Goal: Use online tool/utility

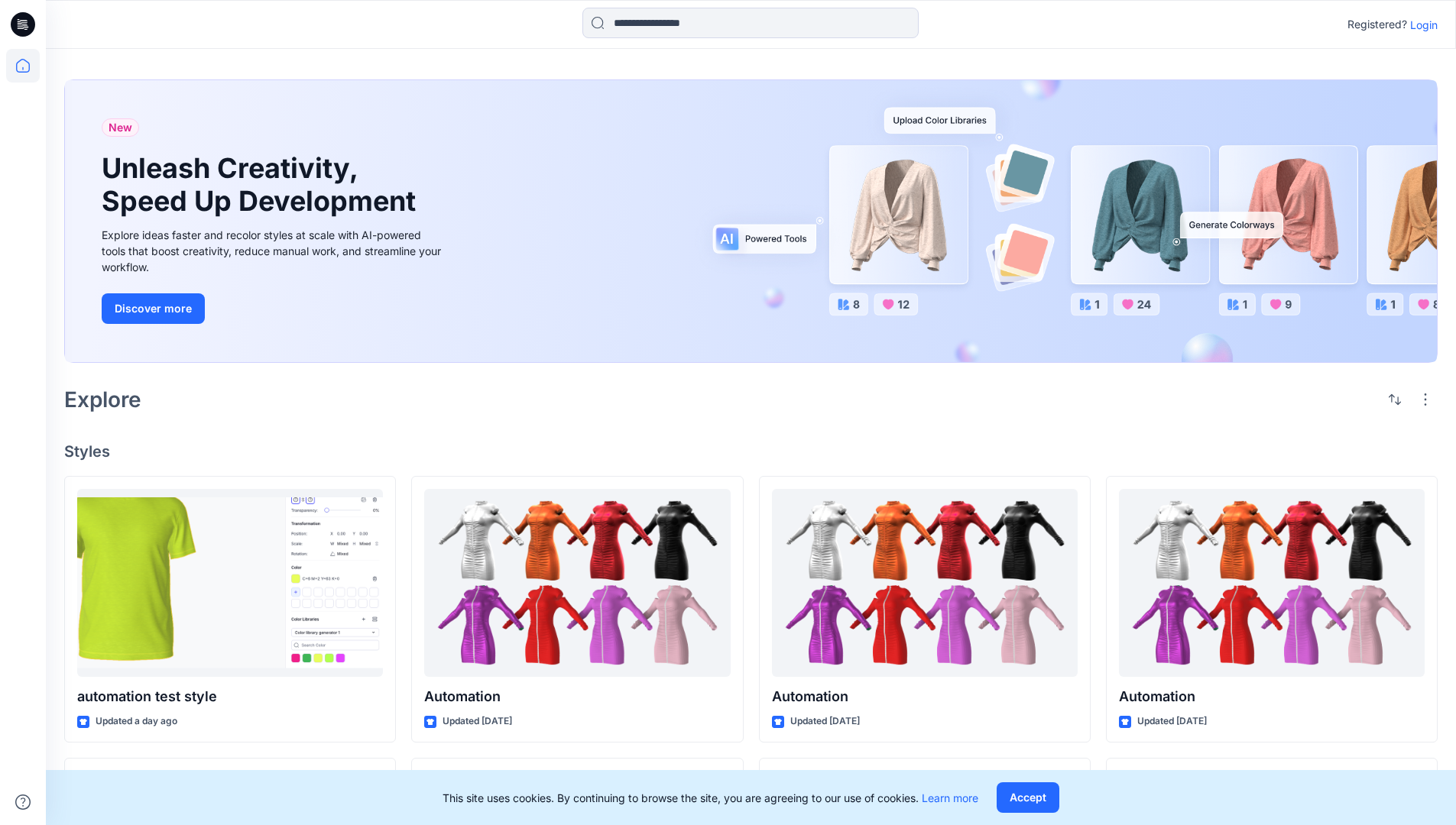
click at [1420, 24] on p "Login" at bounding box center [1424, 25] width 27 height 16
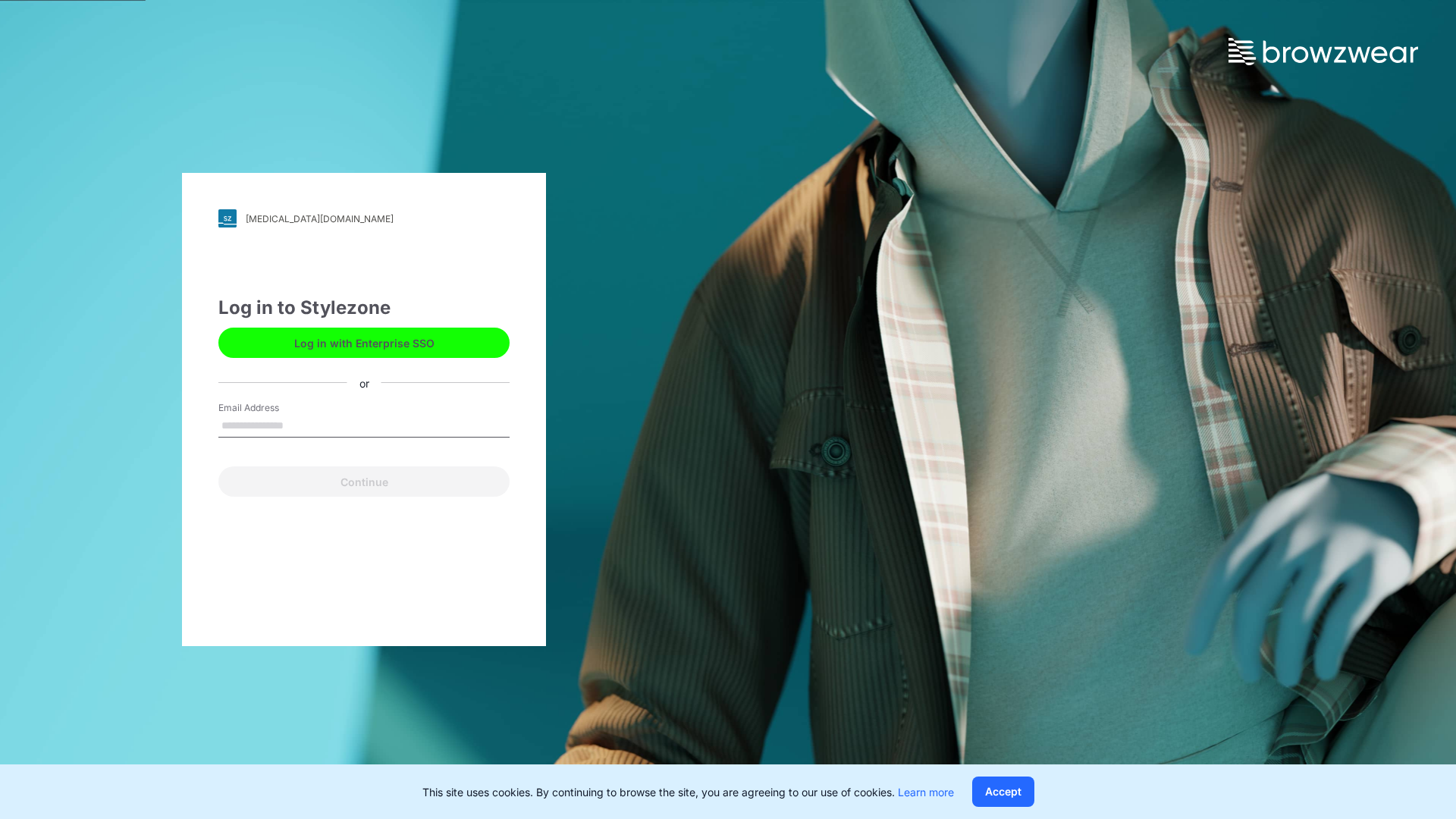
click at [300, 425] on input "Email Address" at bounding box center [363, 426] width 291 height 22
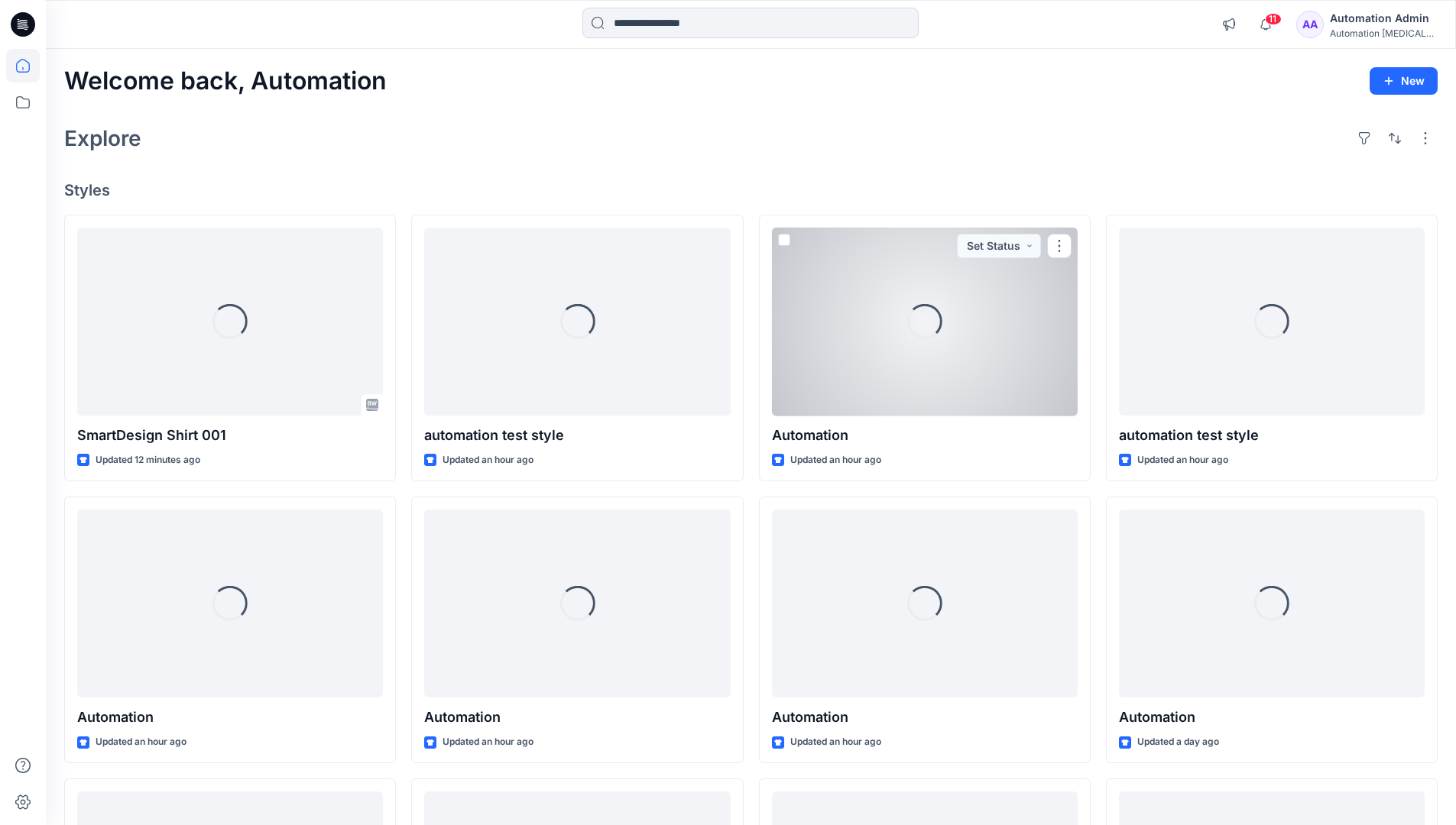
click at [29, 65] on icon at bounding box center [23, 65] width 14 height 14
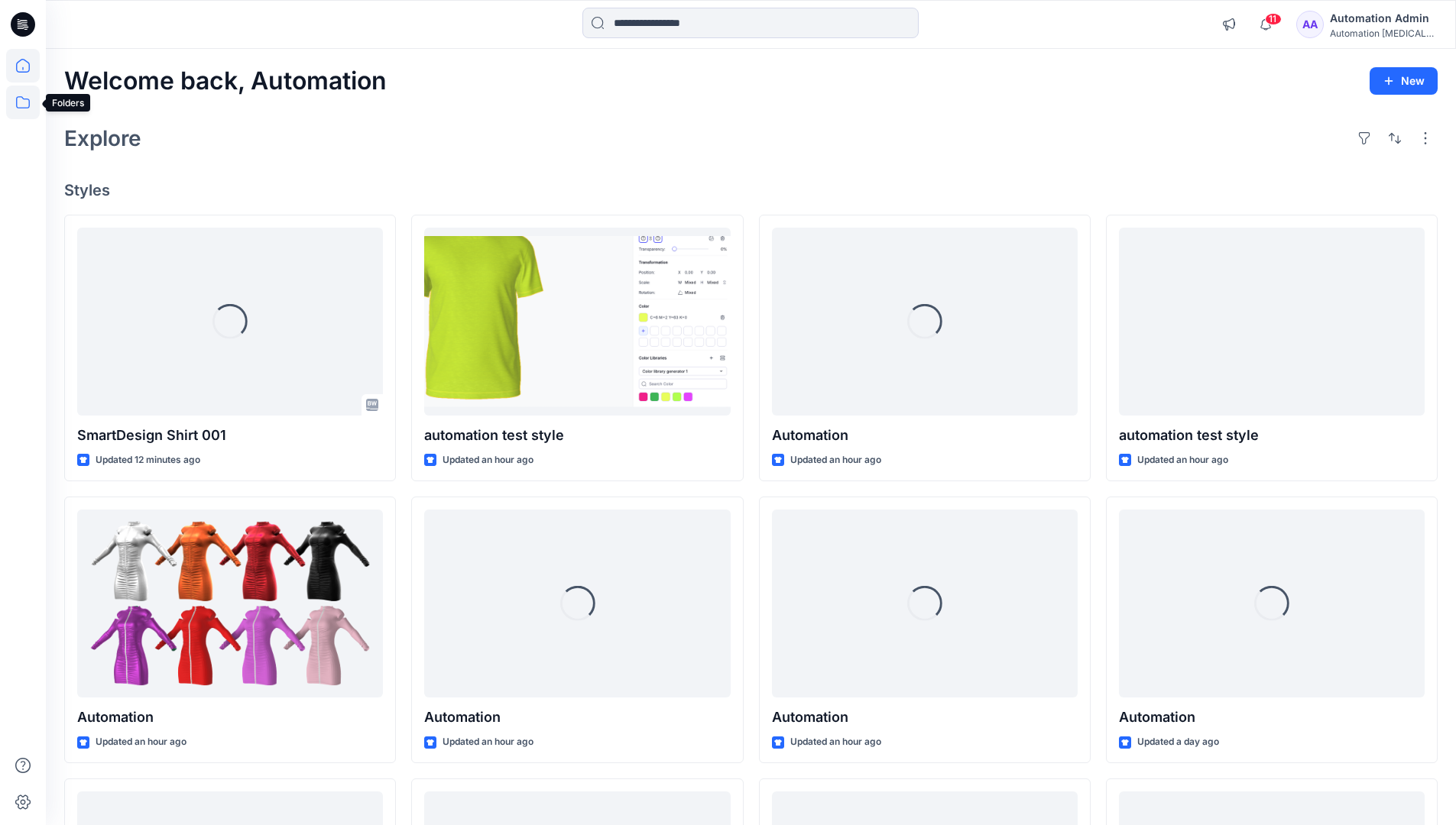
click at [21, 106] on icon at bounding box center [23, 103] width 34 height 34
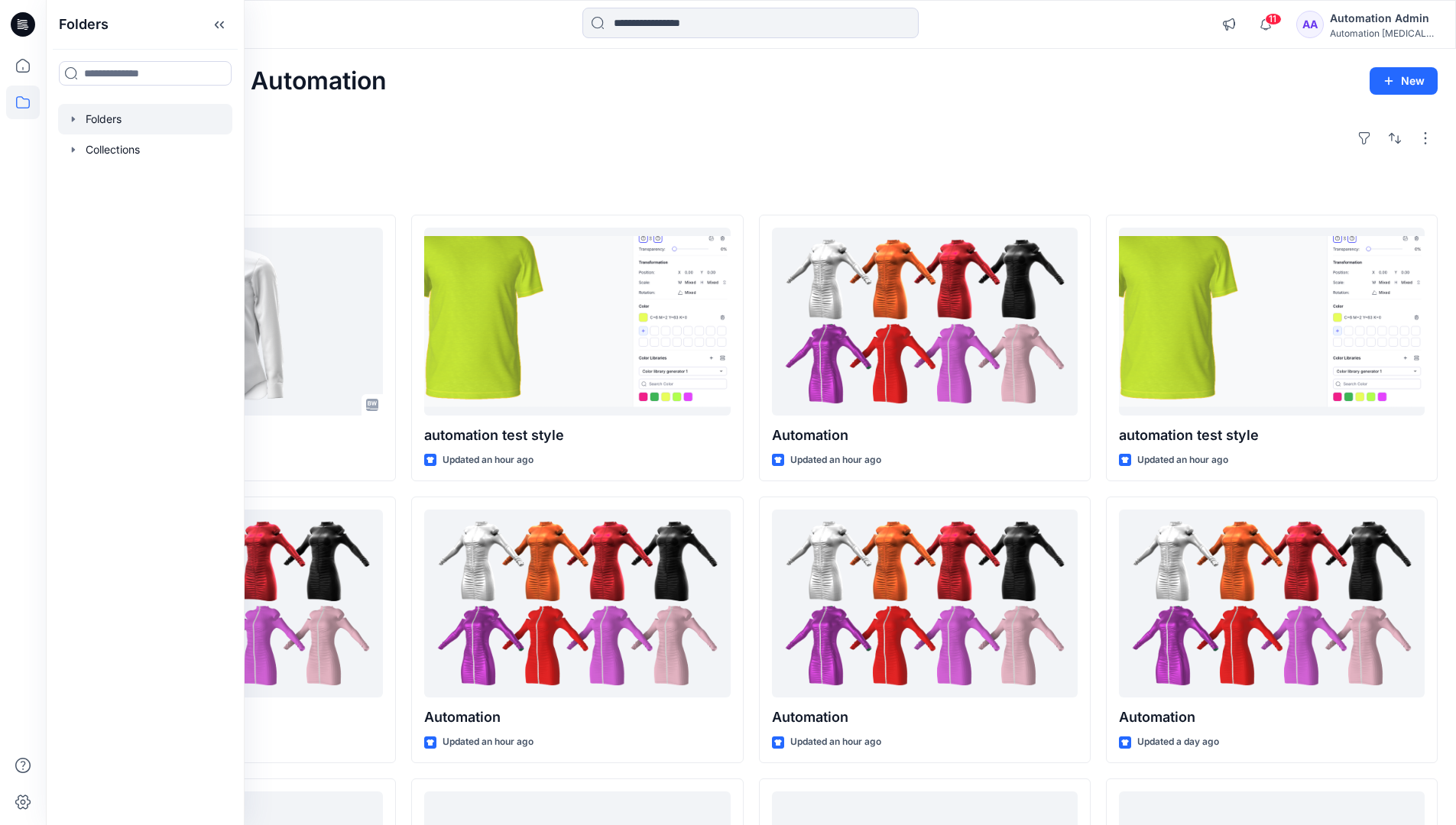
click at [172, 118] on div at bounding box center [145, 120] width 175 height 31
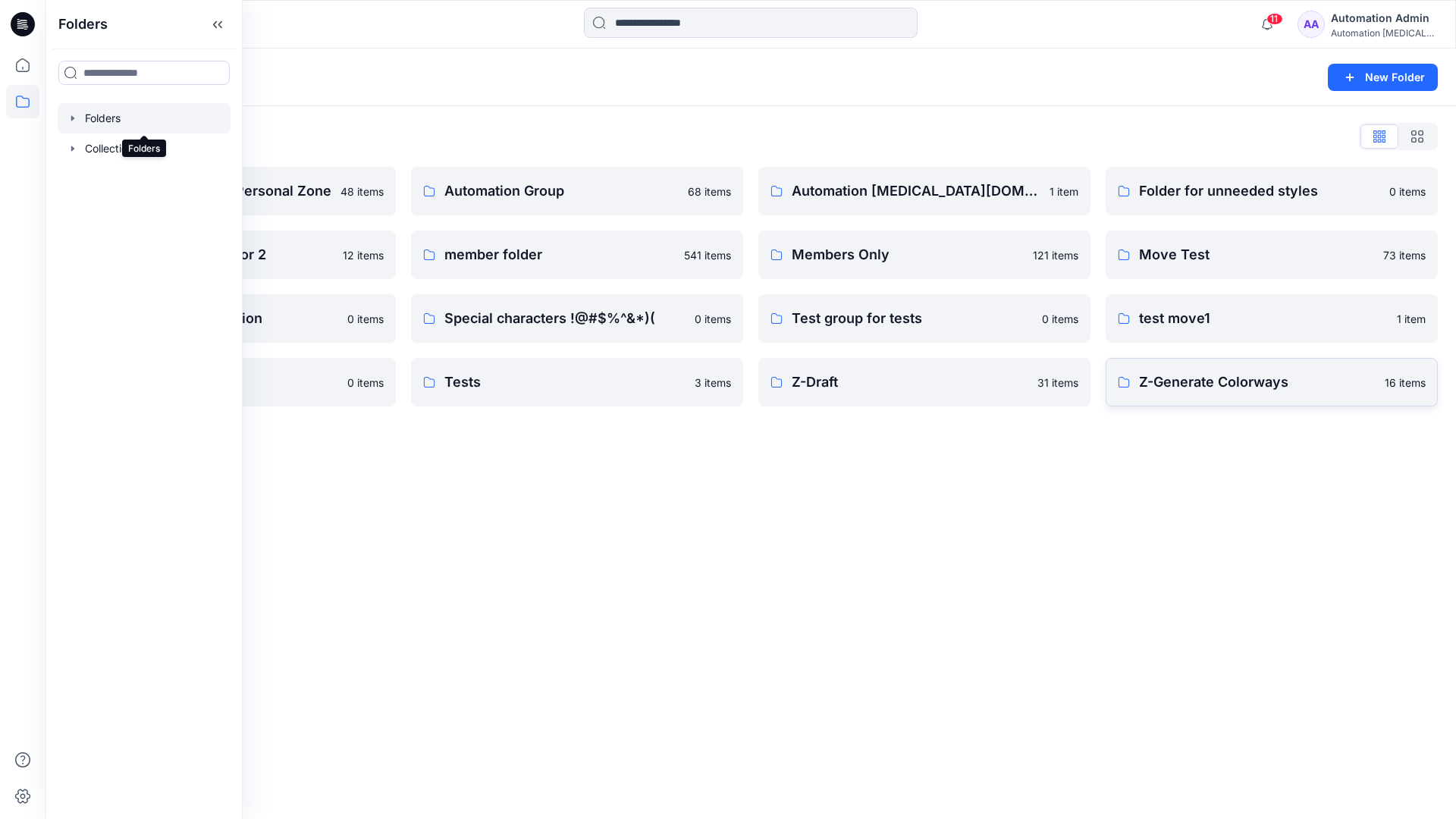
click at [1280, 390] on p "Z-Generate Colorways" at bounding box center [1257, 382] width 237 height 21
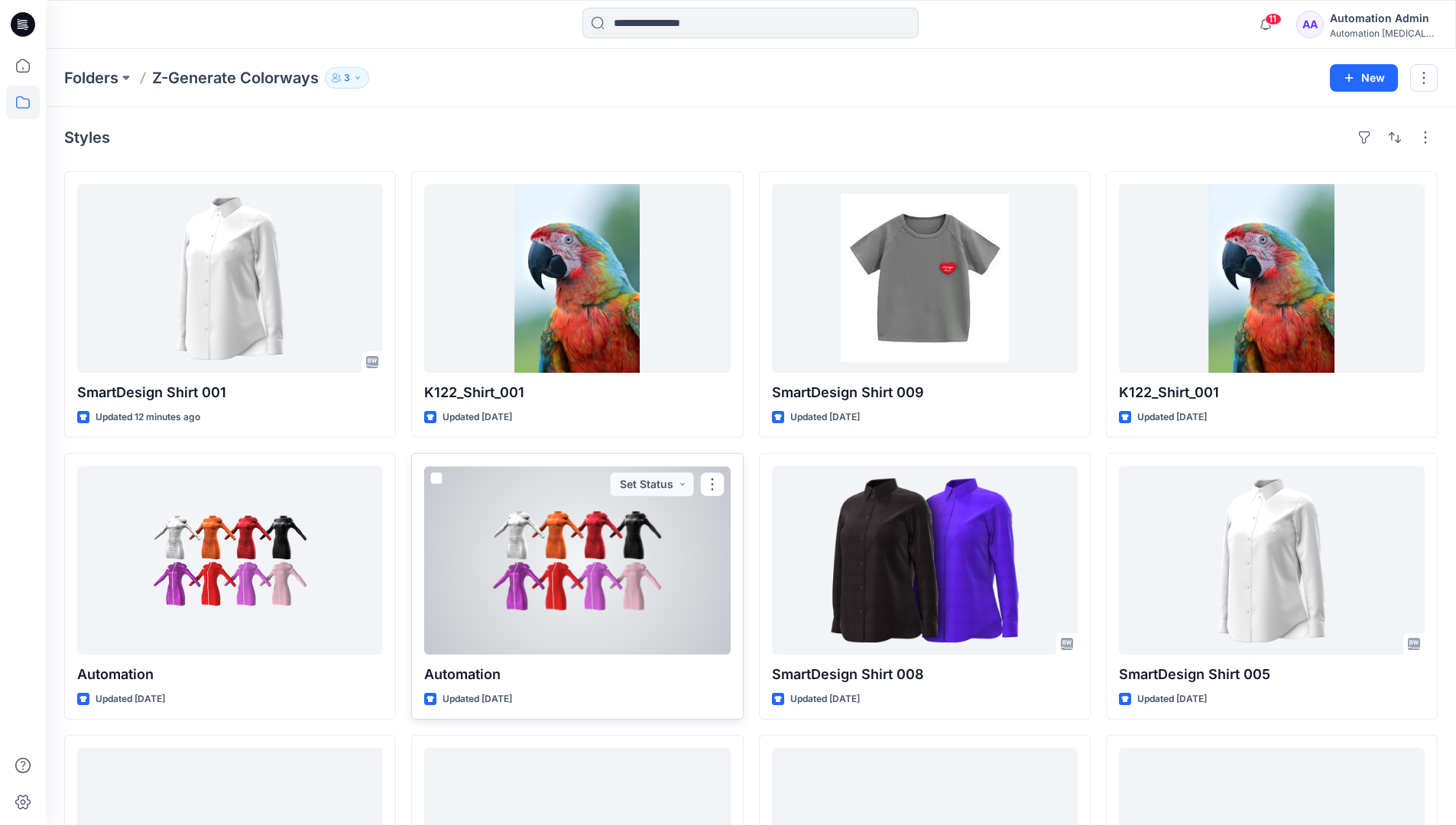
click at [437, 478] on span at bounding box center [436, 478] width 12 height 12
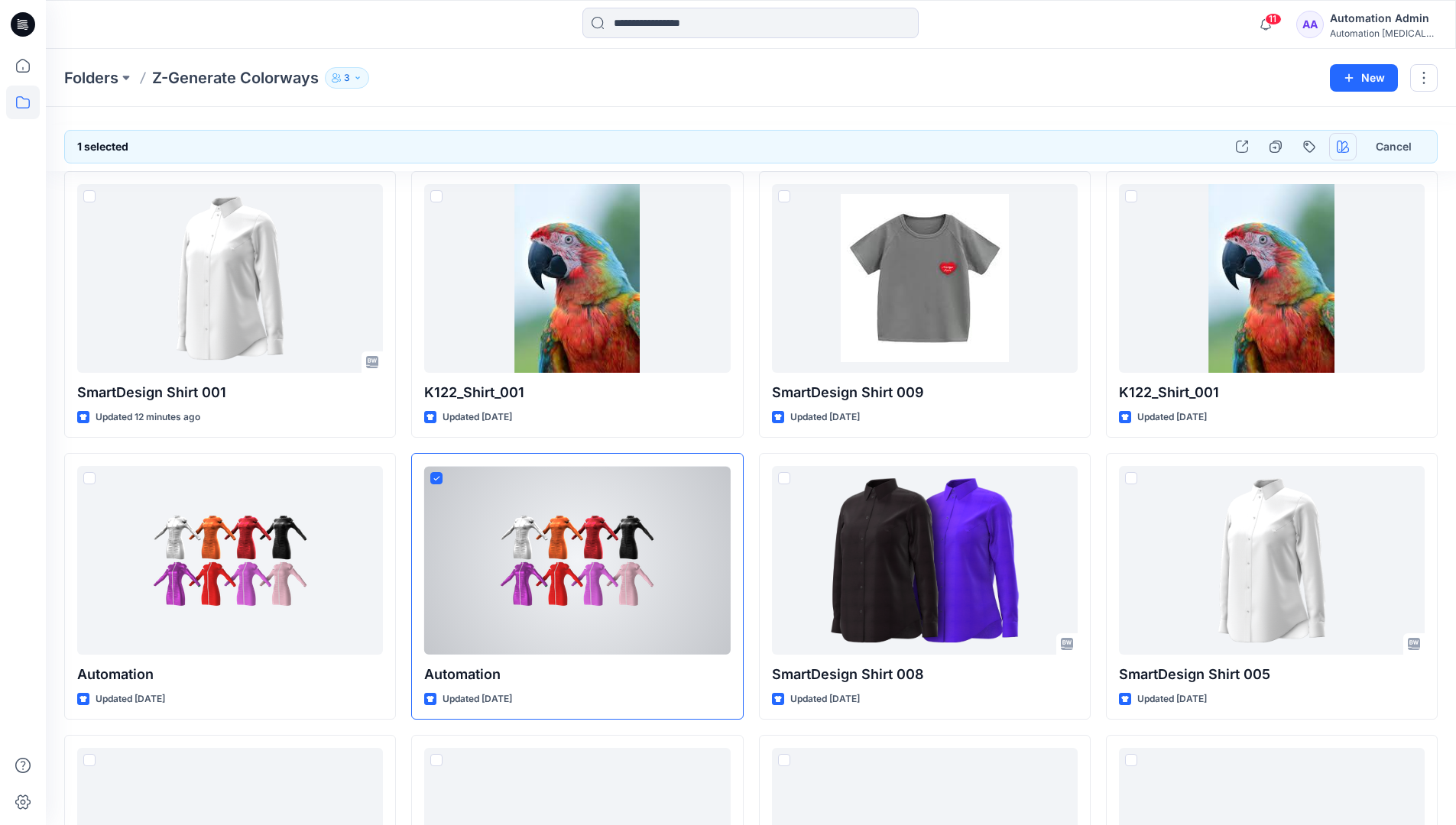
click at [1343, 143] on icon "button" at bounding box center [1342, 146] width 12 height 12
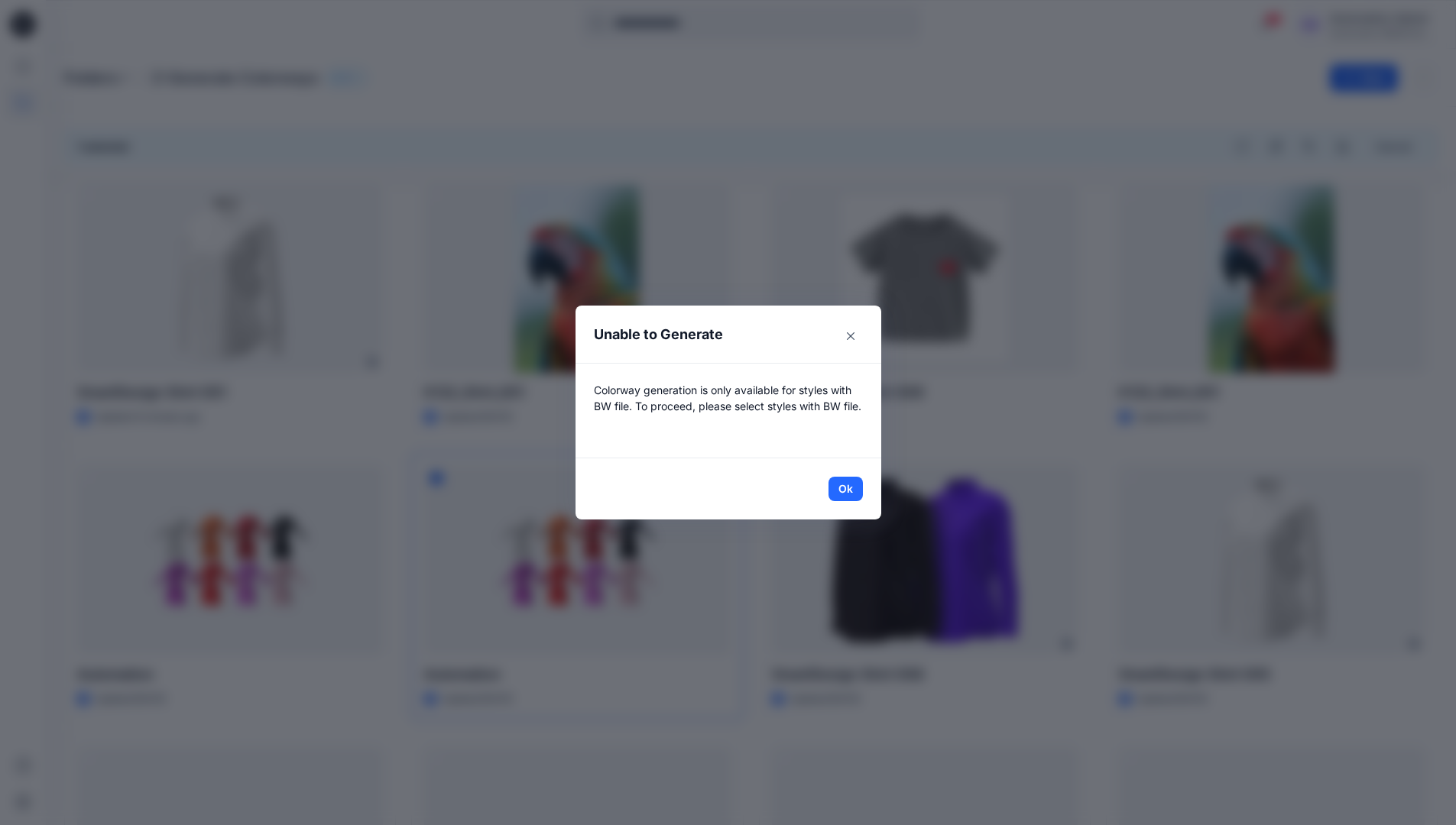
click at [772, 337] on header "Unable to Generate" at bounding box center [728, 334] width 305 height 57
click at [852, 487] on button "Ok" at bounding box center [845, 489] width 35 height 24
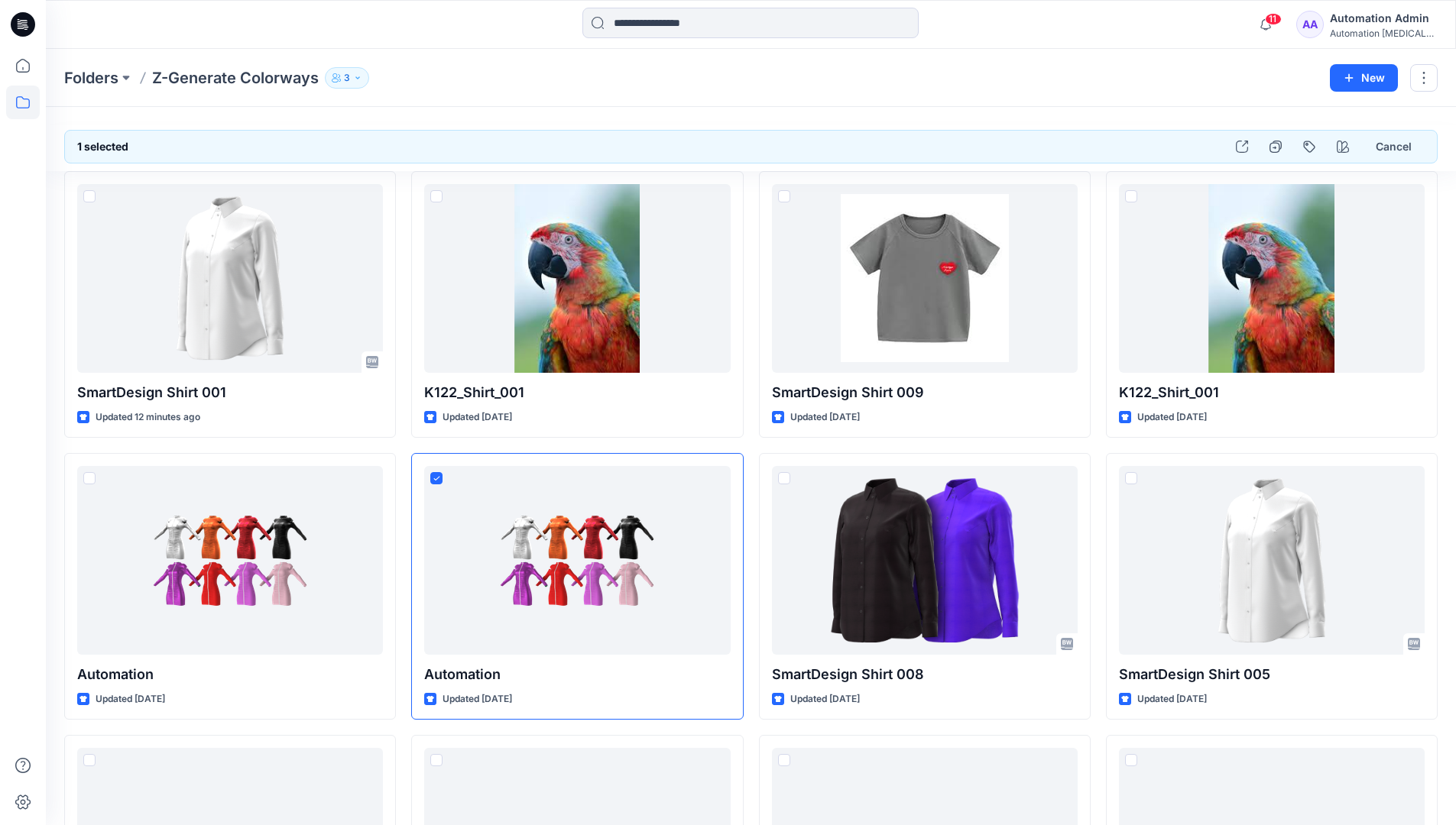
click at [1399, 27] on div "Automation testim..." at bounding box center [1383, 33] width 107 height 11
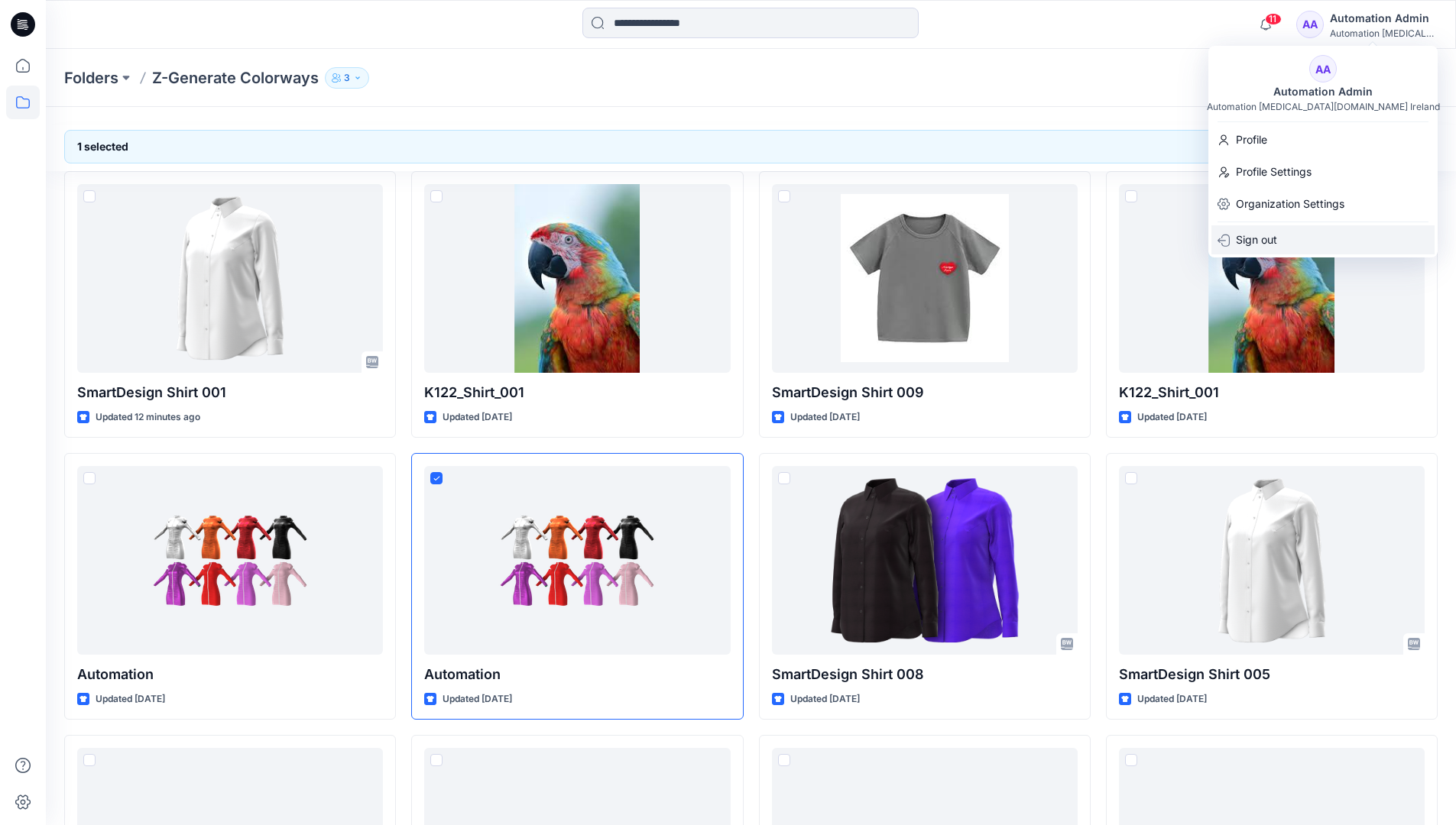
click at [1315, 242] on div "Sign out" at bounding box center [1323, 240] width 223 height 29
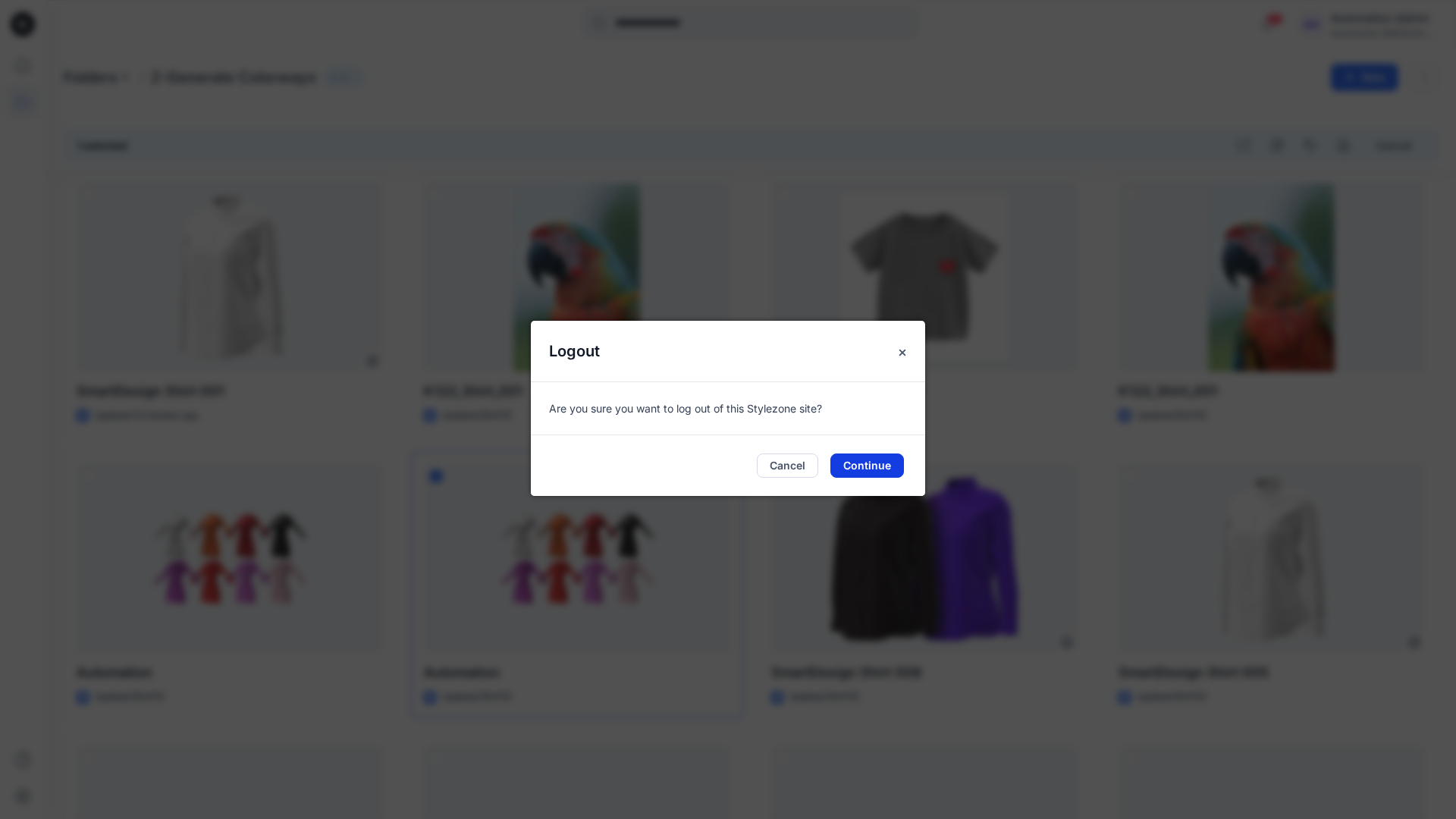
click at [874, 465] on button "Continue" at bounding box center [868, 466] width 74 height 24
